Goal: Transaction & Acquisition: Purchase product/service

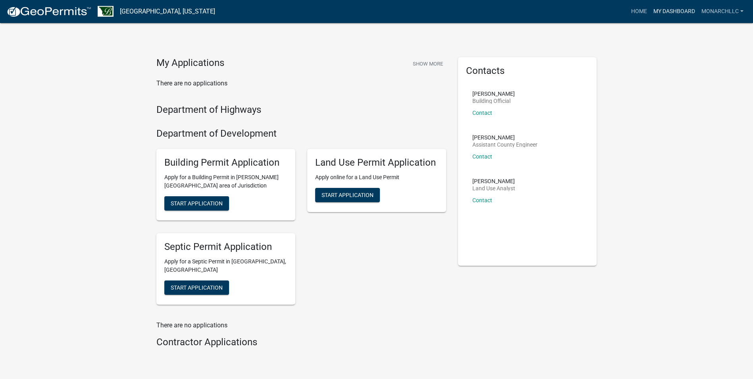
click at [666, 8] on link "My Dashboard" at bounding box center [674, 11] width 48 height 15
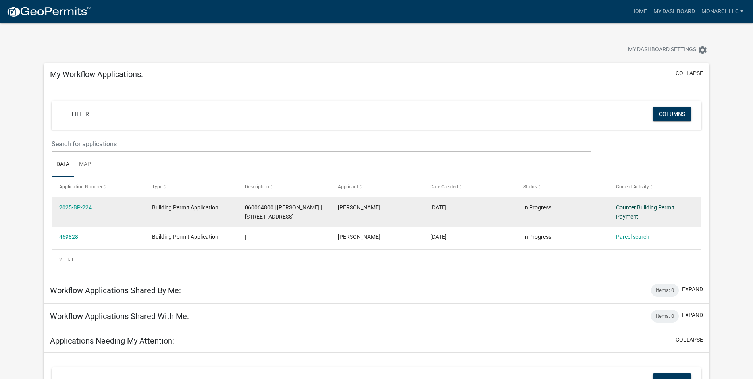
click at [637, 210] on link "Counter Building Permit Payment" at bounding box center [645, 211] width 58 height 15
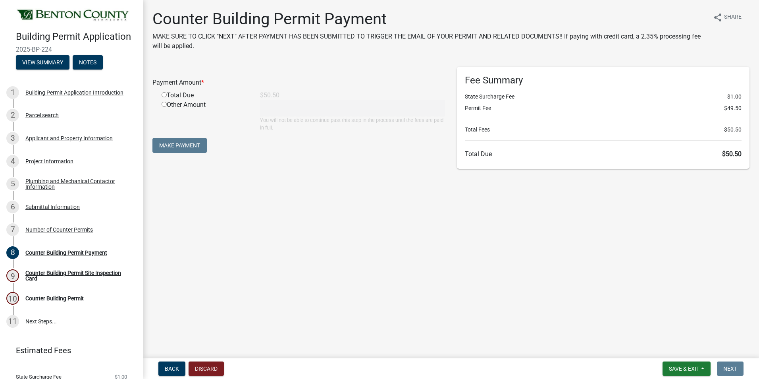
click at [162, 94] on input "radio" at bounding box center [164, 94] width 5 height 5
radio input "true"
type input "50.5"
click at [178, 146] on button "Make Payment" at bounding box center [179, 145] width 54 height 15
click at [162, 94] on input "radio" at bounding box center [164, 94] width 5 height 5
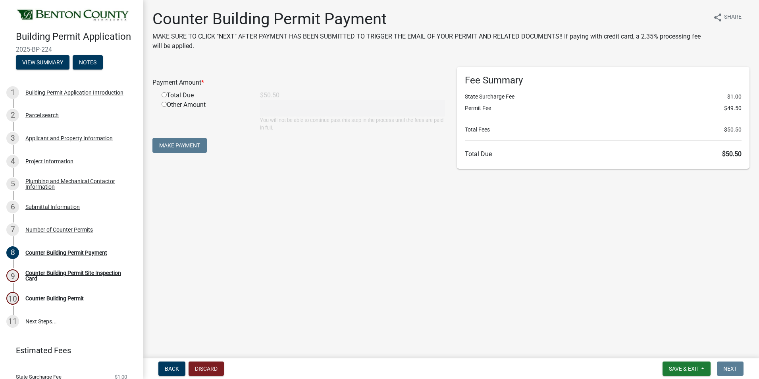
radio input "true"
type input "50.5"
click at [181, 144] on button "Make Payment" at bounding box center [179, 145] width 54 height 15
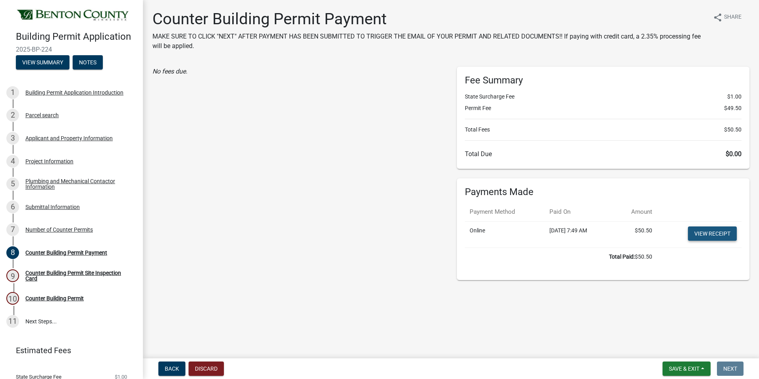
click at [701, 235] on link "View receipt" at bounding box center [712, 233] width 49 height 14
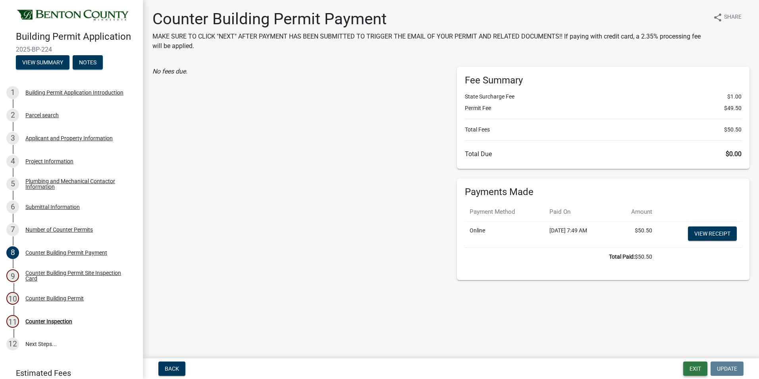
click at [695, 370] on button "Exit" at bounding box center [695, 368] width 24 height 14
click at [695, 370] on body "Internet Explorer does NOT work with GeoPermits. Get a new browser for more sec…" at bounding box center [379, 189] width 759 height 379
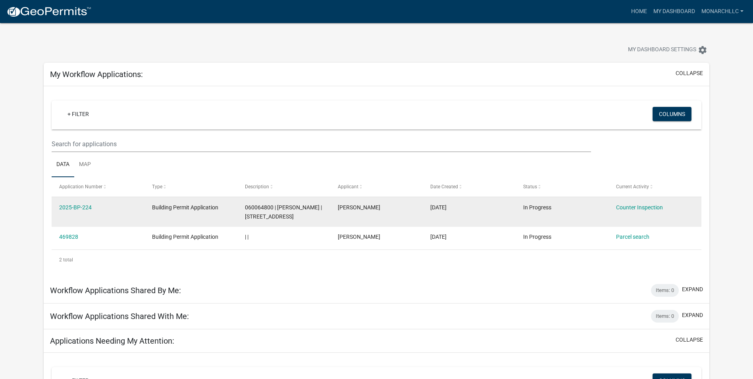
drag, startPoint x: 110, startPoint y: 208, endPoint x: 56, endPoint y: 206, distance: 54.0
click at [56, 206] on datatable-body-cell "2025-BP-224" at bounding box center [98, 211] width 93 height 29
copy link "2025-BP-224"
